Goal: Information Seeking & Learning: Learn about a topic

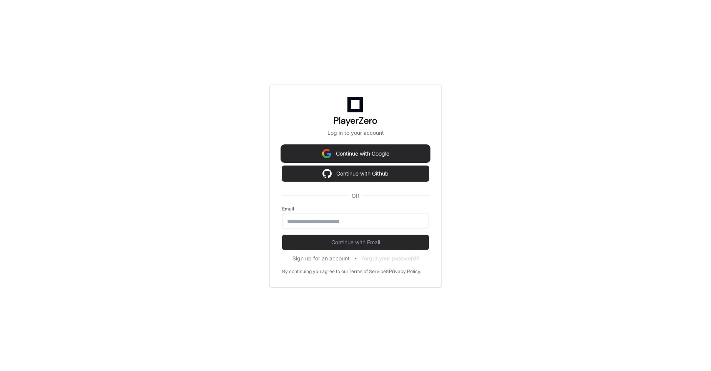
click at [336, 154] on button "Continue with Google" at bounding box center [355, 153] width 147 height 15
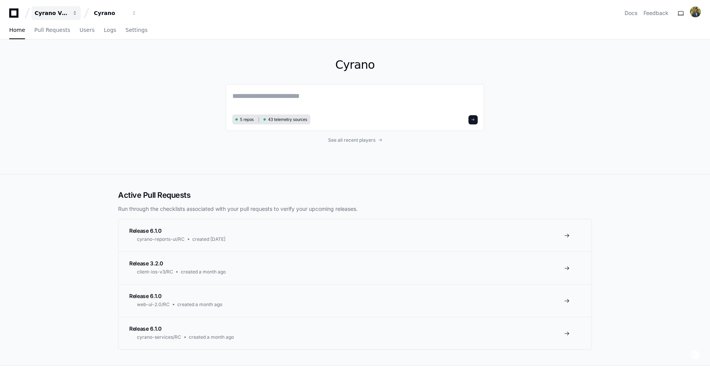
click at [67, 16] on div "Cyrano Video" at bounding box center [51, 13] width 33 height 8
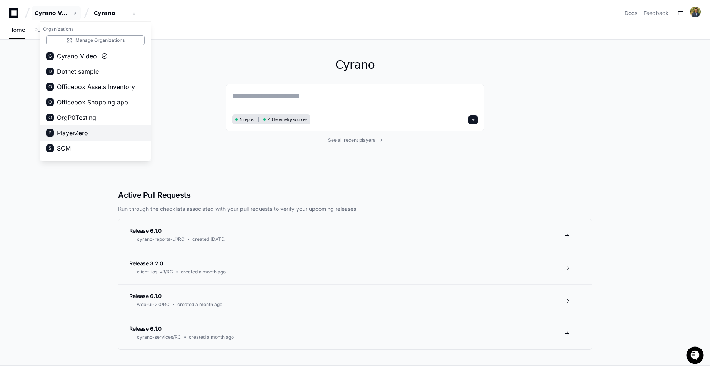
click at [86, 133] on span "PlayerZero" at bounding box center [72, 132] width 31 height 9
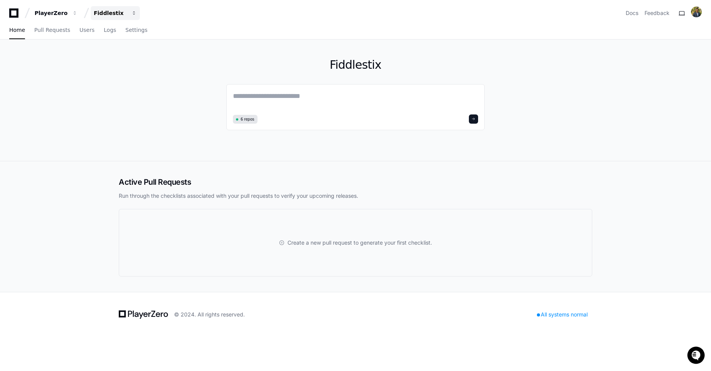
click at [68, 12] on div "Fiddlestix" at bounding box center [51, 13] width 33 height 8
click at [135, 67] on span "PlayerZero" at bounding box center [121, 71] width 31 height 9
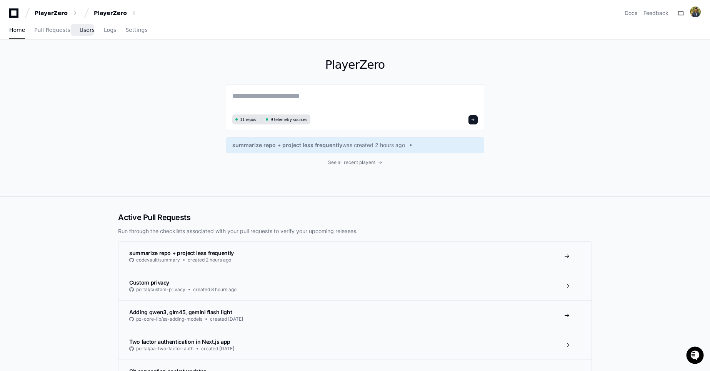
click at [83, 30] on span "Users" at bounding box center [87, 30] width 15 height 5
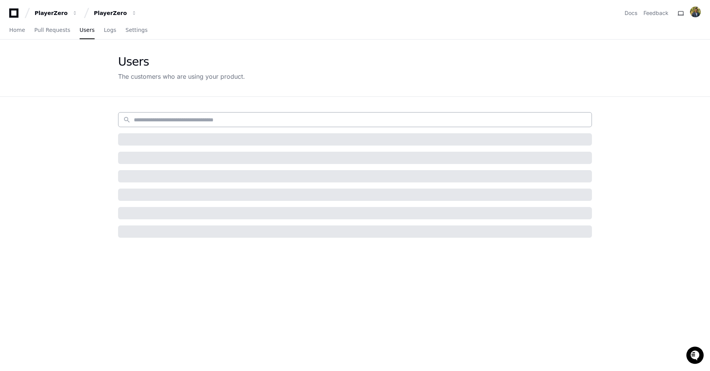
click at [175, 122] on input at bounding box center [360, 120] width 453 height 8
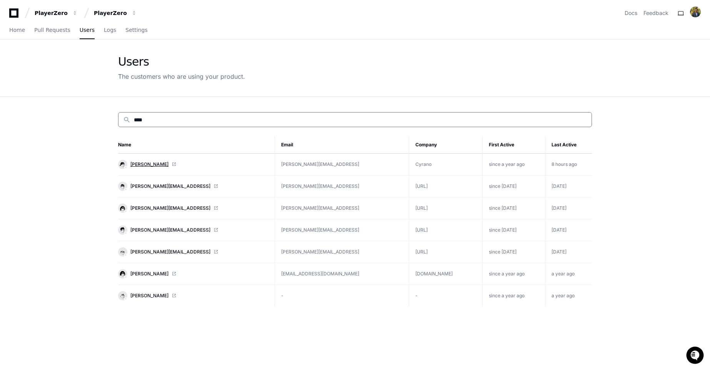
type input "****"
click at [138, 162] on span "[PERSON_NAME]" at bounding box center [149, 164] width 38 height 6
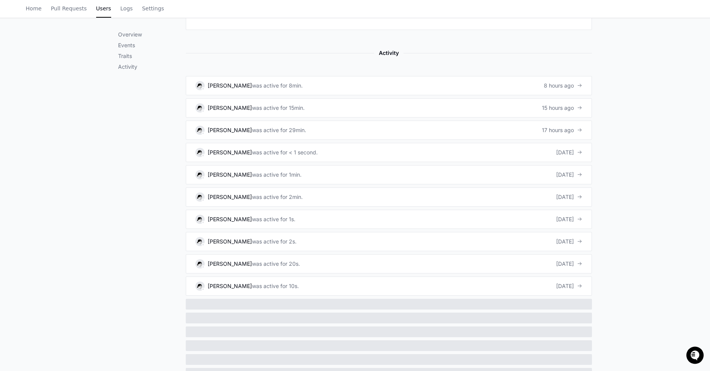
scroll to position [504, 0]
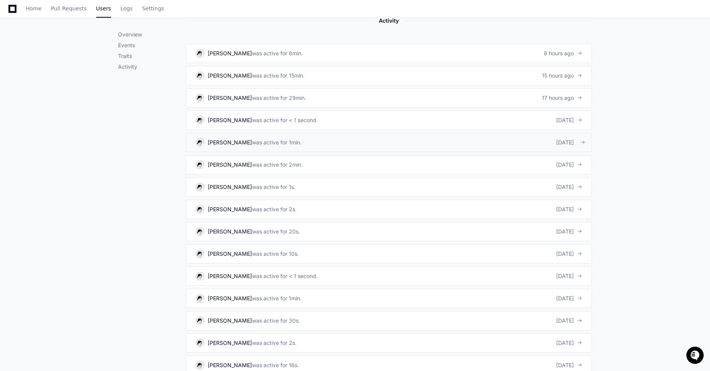
click at [338, 145] on link "Sejal Patel was active for 1min. 3 days ago" at bounding box center [389, 142] width 406 height 19
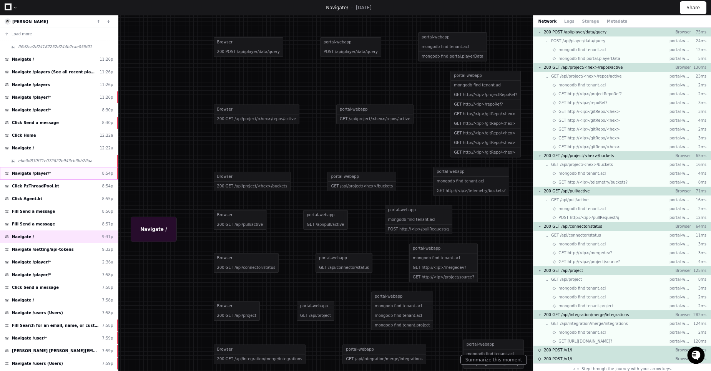
click at [59, 172] on div "Navigate /player/* 8:54p" at bounding box center [59, 173] width 118 height 13
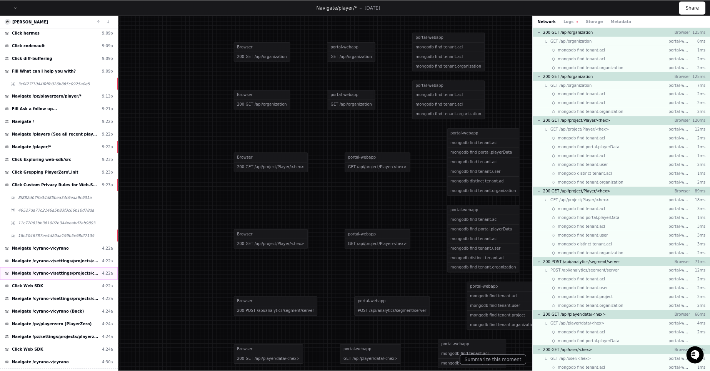
scroll to position [1305, 0]
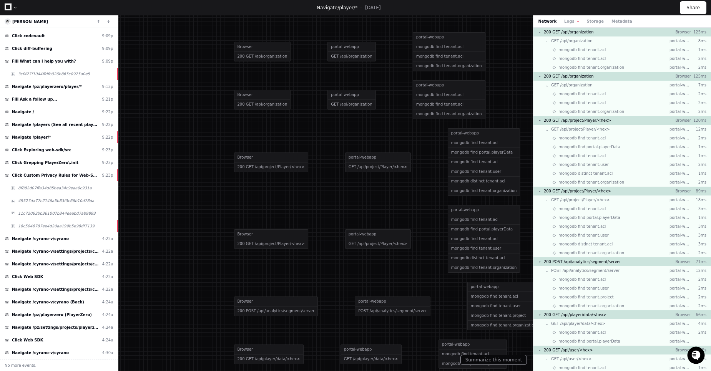
click at [8, 3] on icon at bounding box center [8, 6] width 7 height 7
